Goal: Check status: Check status

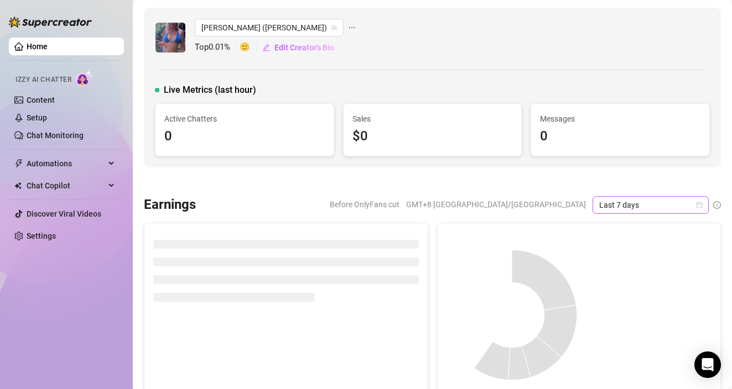
click at [660, 199] on span "Last 7 days" at bounding box center [650, 205] width 103 height 17
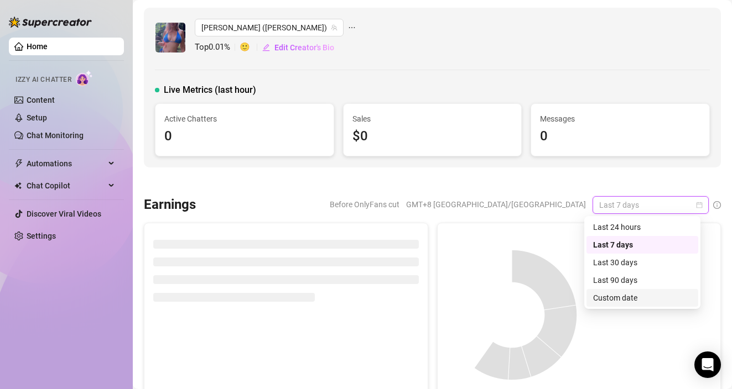
click at [612, 296] on div "Custom date" at bounding box center [642, 298] width 98 height 12
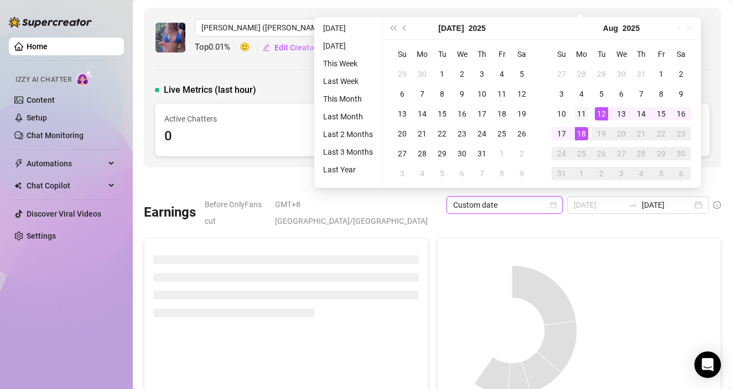
type input "[DATE]"
click at [581, 111] on div "11" at bounding box center [580, 113] width 13 height 13
type input "[DATE]"
click at [563, 132] on div "17" at bounding box center [561, 133] width 13 height 13
type input "[DATE]"
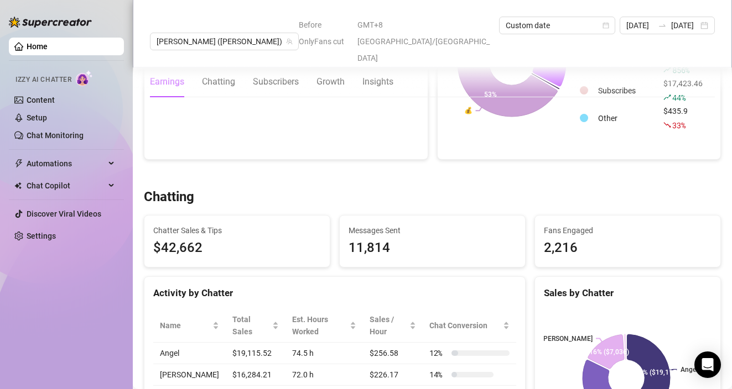
scroll to position [253, 0]
click at [46, 48] on link "Home" at bounding box center [37, 46] width 21 height 9
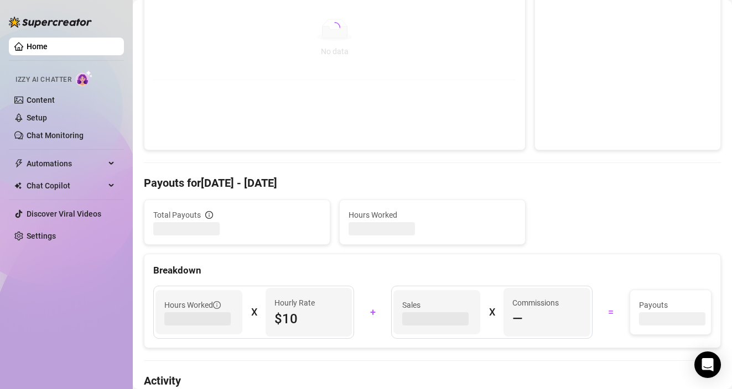
click at [46, 48] on link "Home" at bounding box center [37, 46] width 21 height 9
click at [45, 47] on link "Home" at bounding box center [37, 46] width 21 height 9
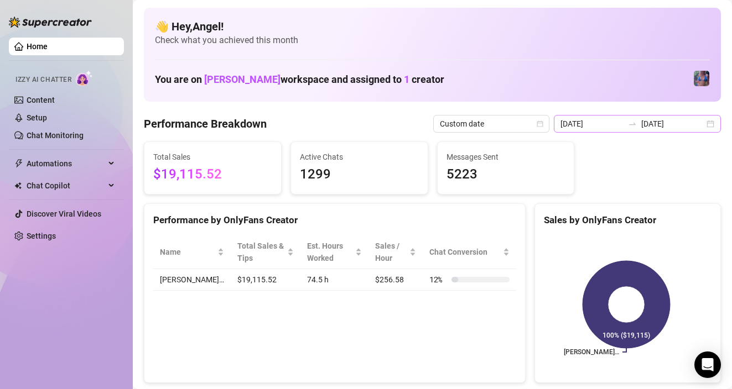
click at [634, 125] on icon "swap-right" at bounding box center [632, 123] width 9 height 9
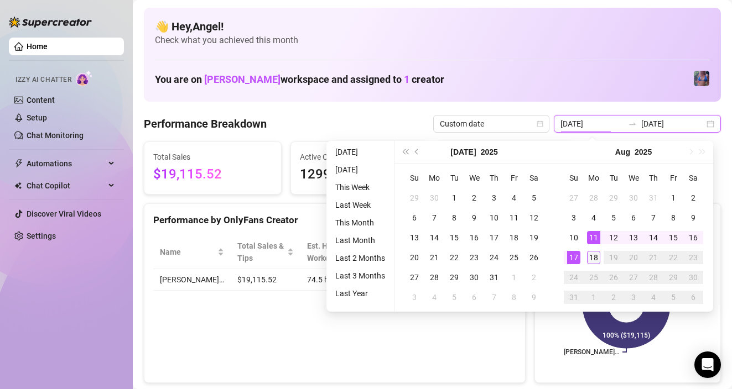
type input "[DATE]"
drag, startPoint x: 593, startPoint y: 257, endPoint x: 597, endPoint y: 265, distance: 9.4
click at [593, 257] on div "18" at bounding box center [593, 257] width 13 height 13
type input "[DATE]"
click at [594, 259] on div "18" at bounding box center [593, 257] width 13 height 13
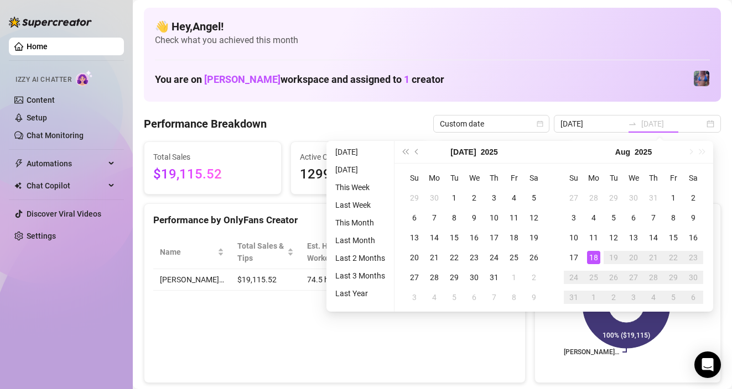
type input "[DATE]"
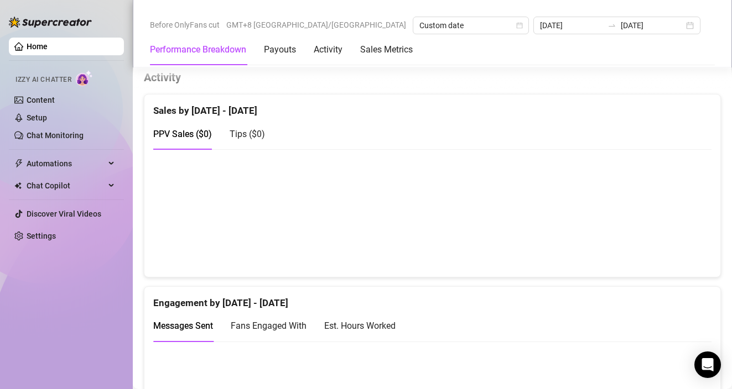
scroll to position [555, 0]
